Goal: Transaction & Acquisition: Purchase product/service

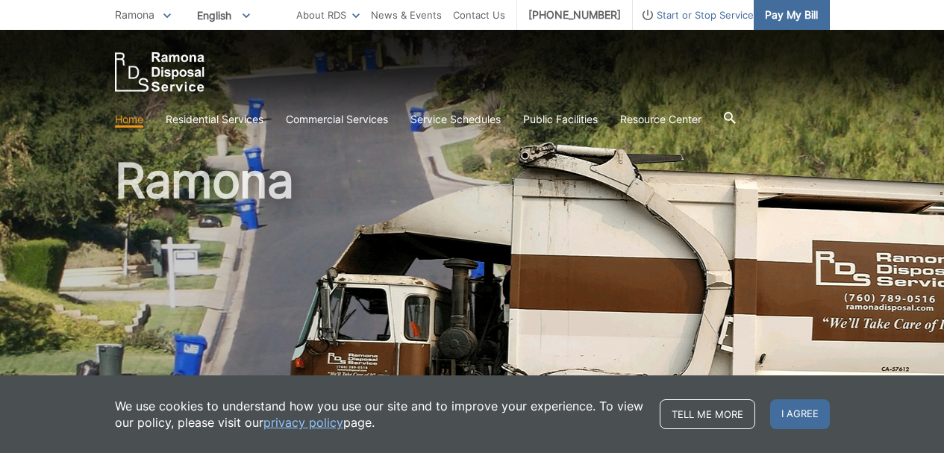
click at [798, 13] on span "Pay My Bill" at bounding box center [791, 15] width 53 height 16
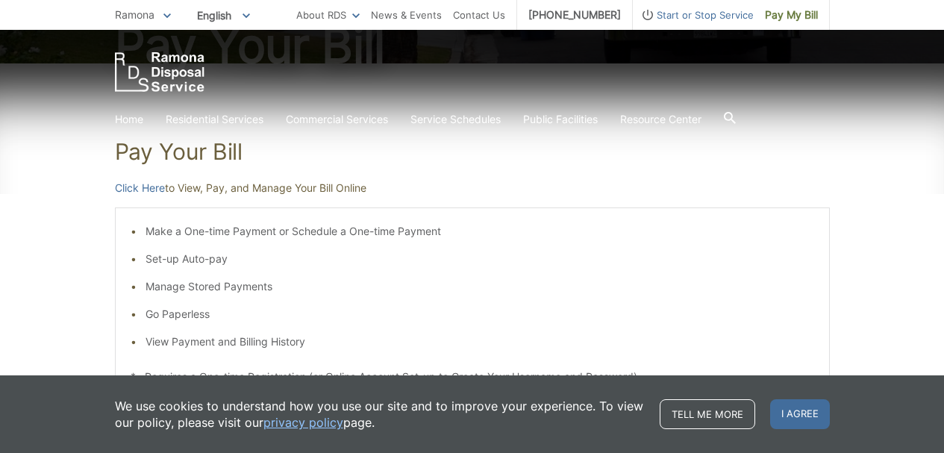
scroll to position [224, 0]
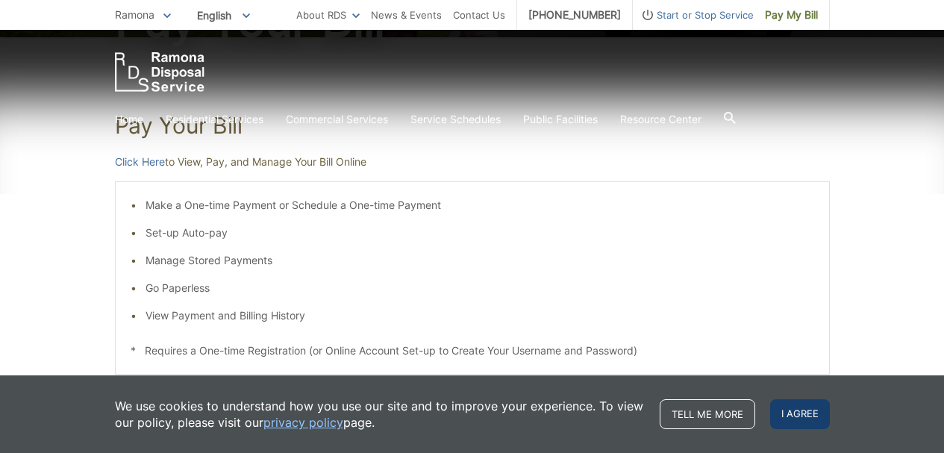
click at [799, 408] on span "I agree" at bounding box center [800, 414] width 60 height 30
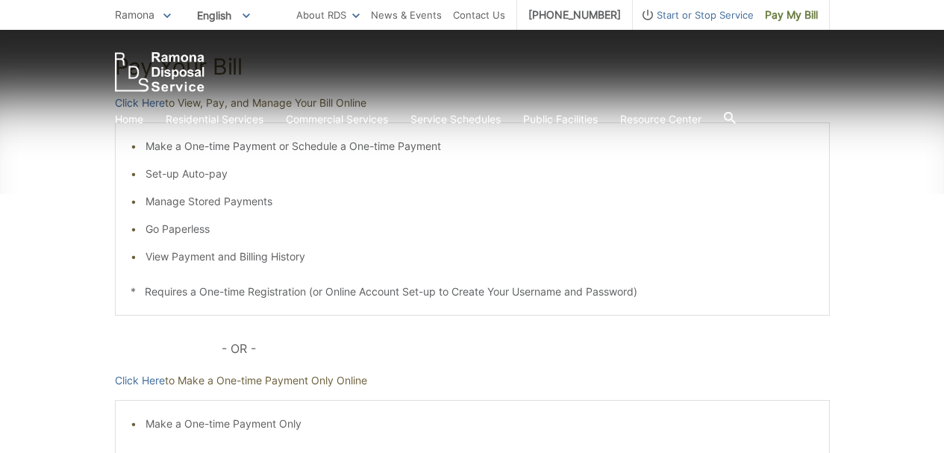
scroll to position [373, 0]
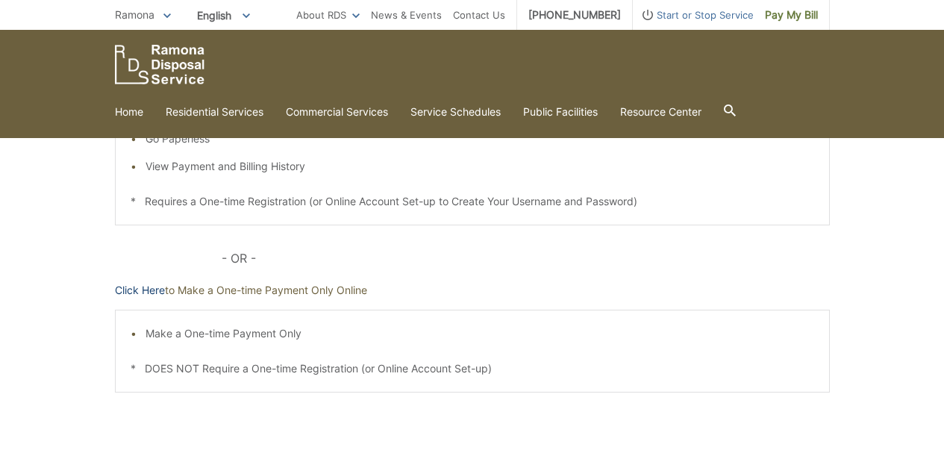
click at [157, 291] on link "Click Here" at bounding box center [140, 290] width 50 height 16
